Goal: Task Accomplishment & Management: Manage account settings

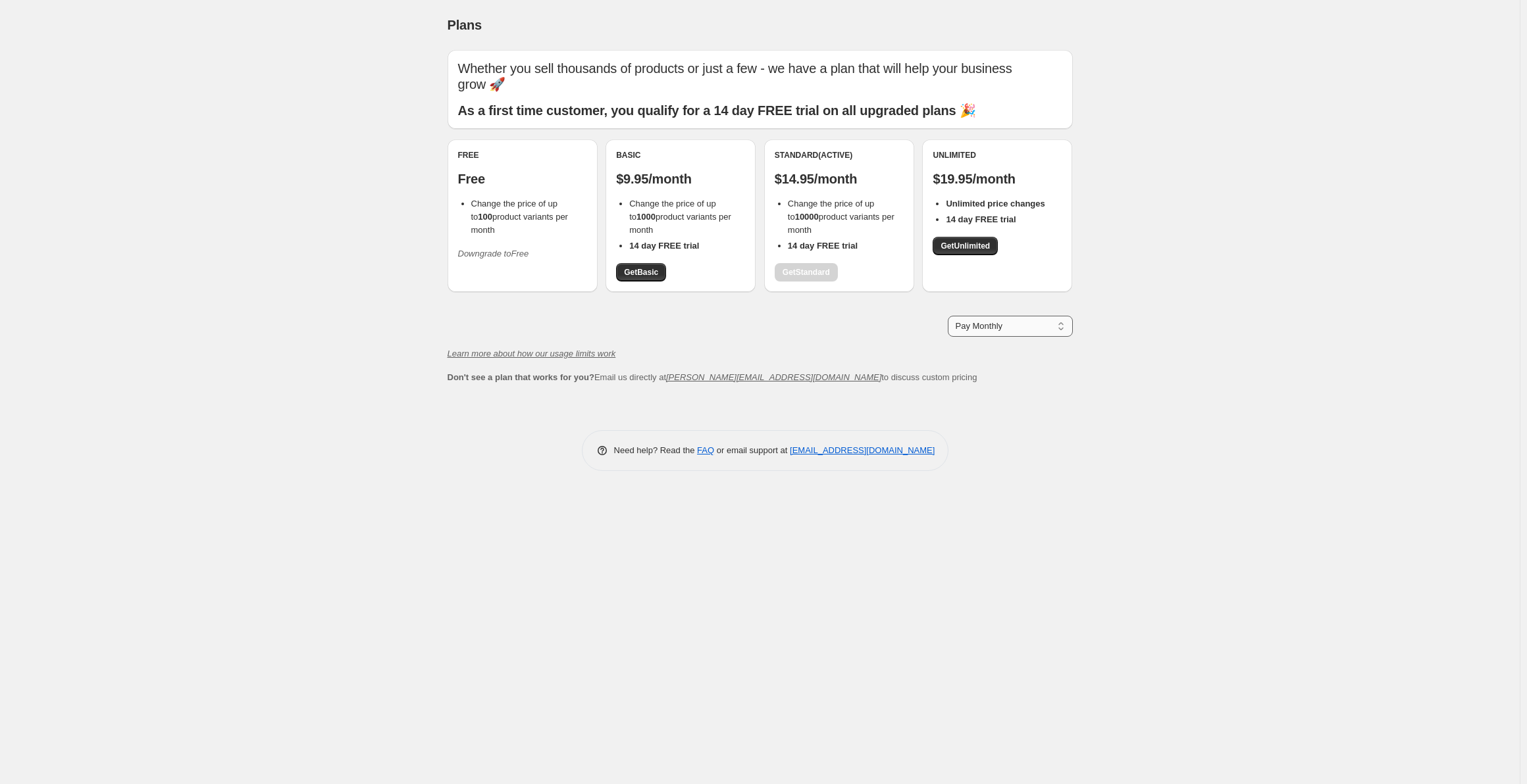
click at [1041, 325] on select "Pay Monthly Pay Yearly (Save 16%)" at bounding box center [1010, 325] width 125 height 21
click at [840, 279] on div "Standard (Active) $14.95/month Change the price of up to 10000 product variants…" at bounding box center [838, 216] width 129 height 131
drag, startPoint x: 823, startPoint y: 200, endPoint x: 890, endPoint y: 220, distance: 69.9
click at [823, 199] on span "Change the price of up to 10000 product variants per month" at bounding box center [841, 217] width 107 height 36
